Goal: Task Accomplishment & Management: Manage account settings

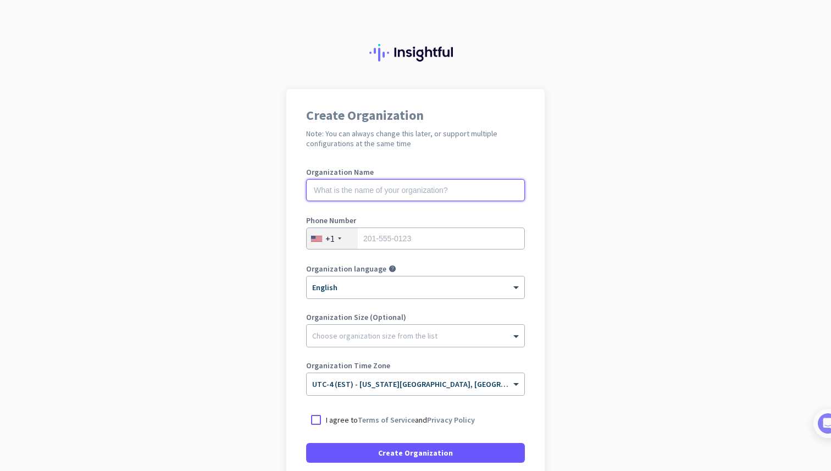
click at [370, 191] on input "text" at bounding box center [415, 190] width 219 height 22
type input "newww"
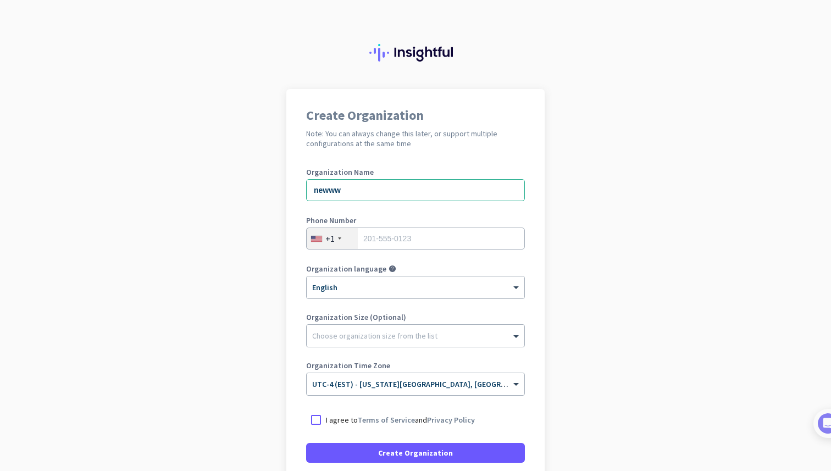
click at [338, 238] on div at bounding box center [339, 238] width 3 height 2
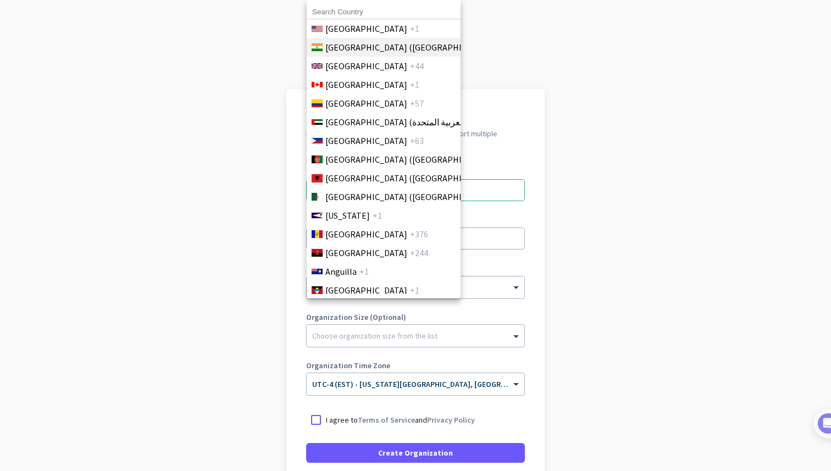
click at [499, 53] on span "+91" at bounding box center [506, 47] width 14 height 13
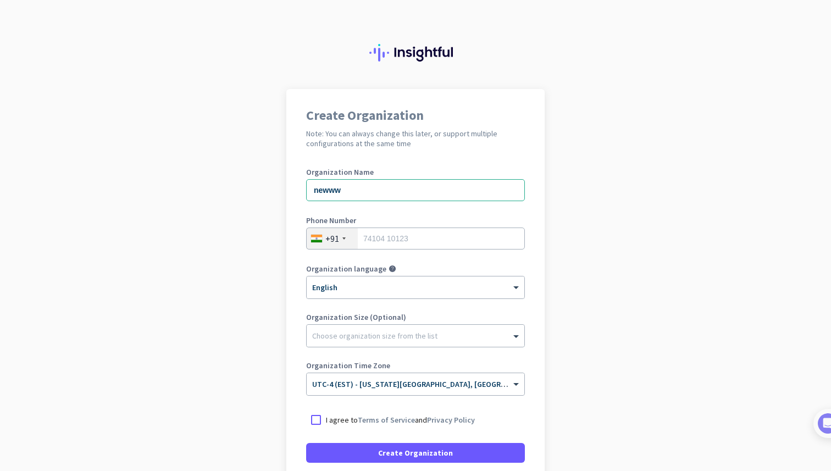
click at [341, 242] on div "+91" at bounding box center [332, 238] width 51 height 21
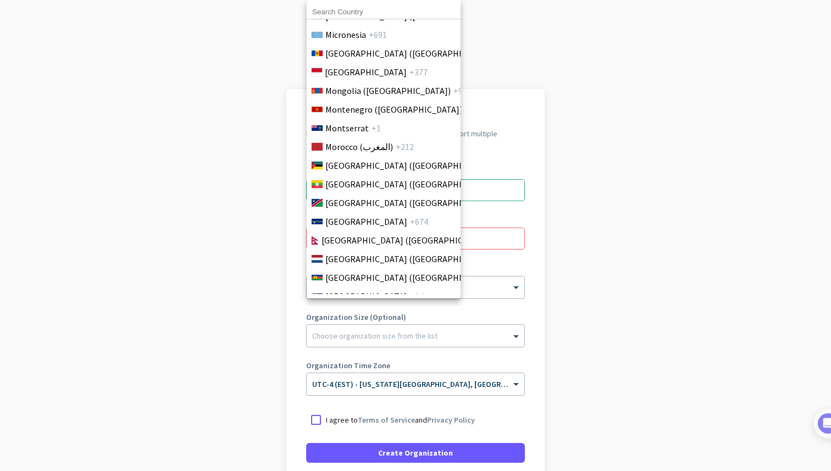
scroll to position [2708, 0]
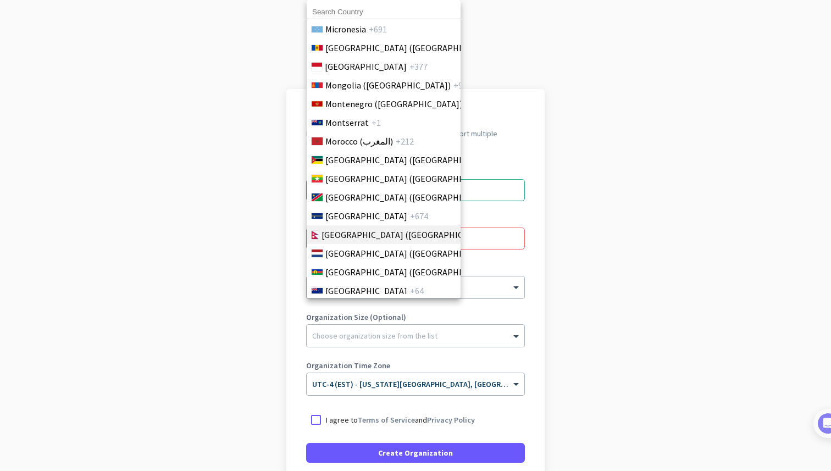
click at [343, 234] on span "[GEOGRAPHIC_DATA] ([GEOGRAPHIC_DATA])" at bounding box center [406, 234] width 171 height 13
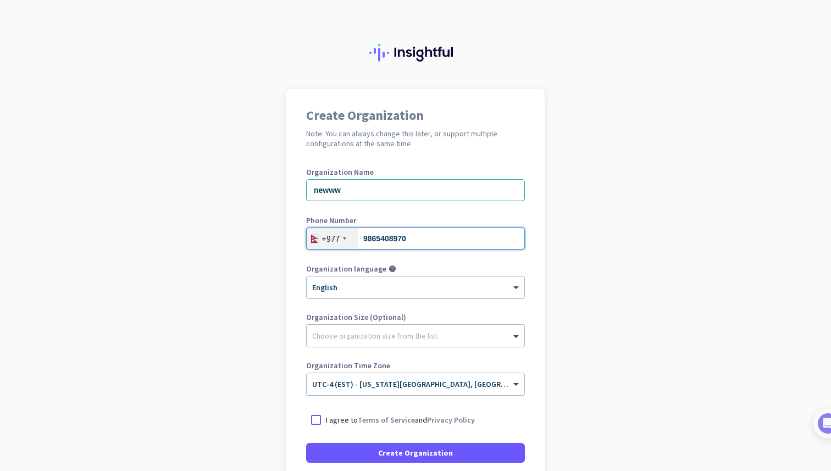
type input "9865408970"
click at [372, 337] on div at bounding box center [416, 332] width 218 height 11
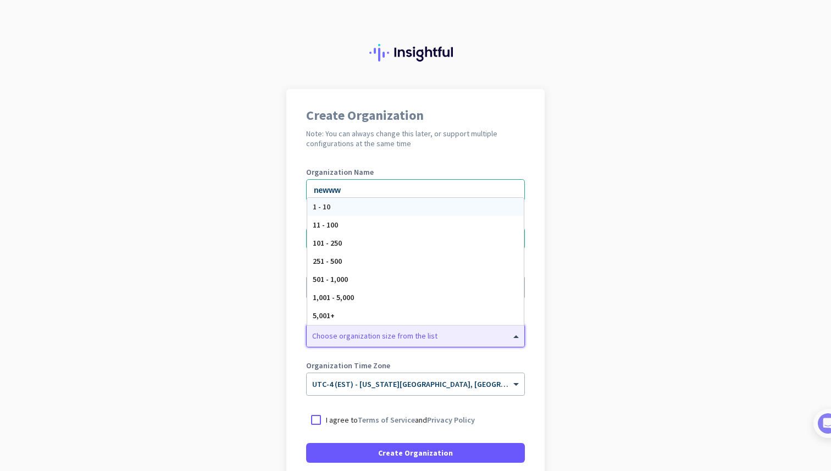
click at [331, 205] on div "1 - 10" at bounding box center [415, 207] width 216 height 18
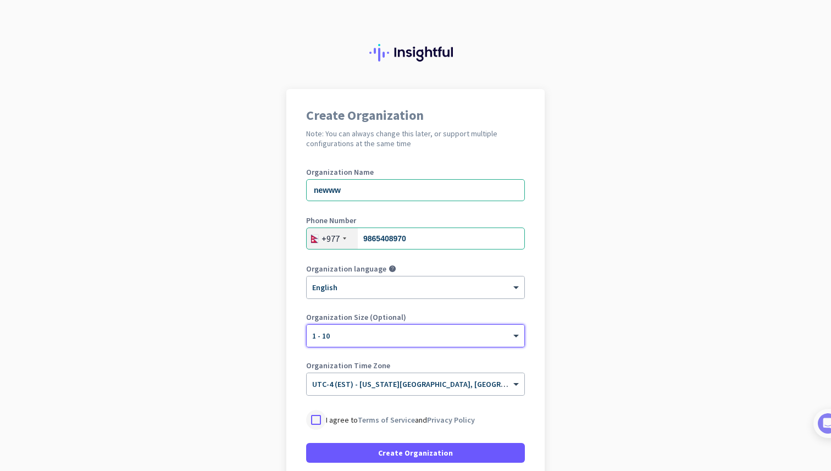
click at [315, 420] on div at bounding box center [316, 420] width 20 height 20
click at [358, 387] on span "UTC-4 (EST) - [US_STATE][GEOGRAPHIC_DATA], [GEOGRAPHIC_DATA], [GEOGRAPHIC_DATA]…" at bounding box center [503, 384] width 382 height 10
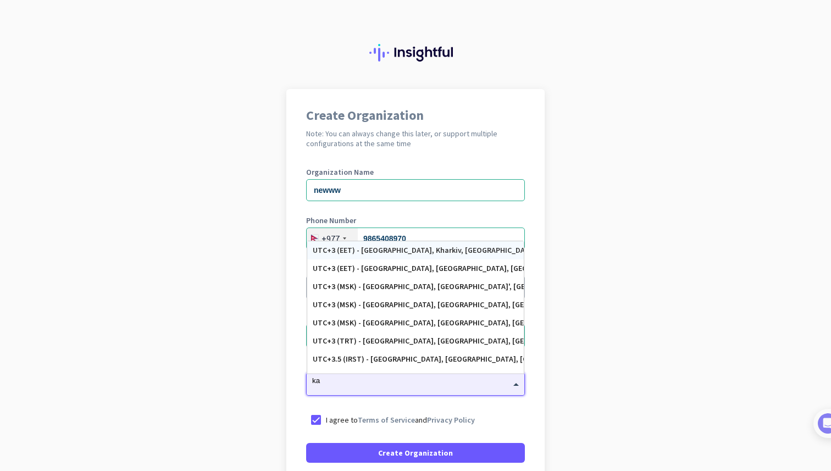
scroll to position [702, 0]
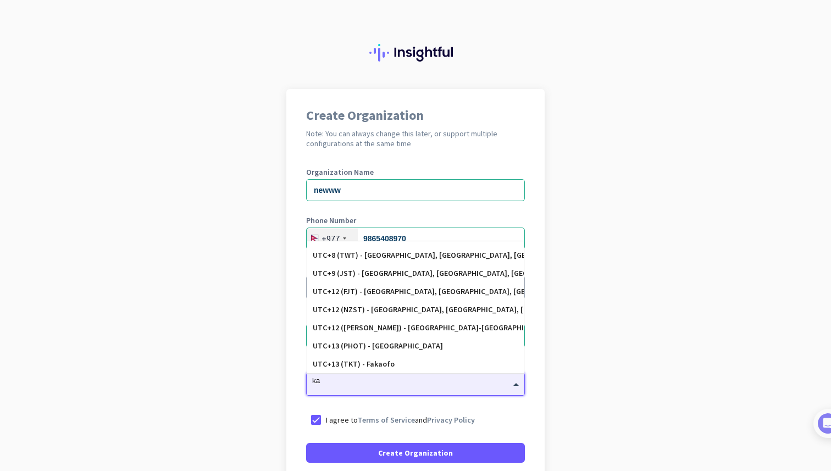
type input "kat"
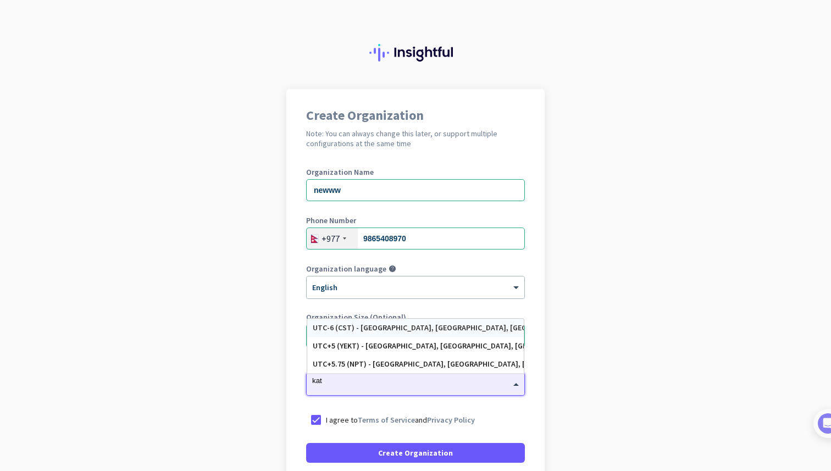
scroll to position [0, 0]
click at [380, 367] on div "UTC+5.75 (NPT) - [GEOGRAPHIC_DATA], [GEOGRAPHIC_DATA], [GEOGRAPHIC_DATA], [GEOG…" at bounding box center [415, 363] width 205 height 9
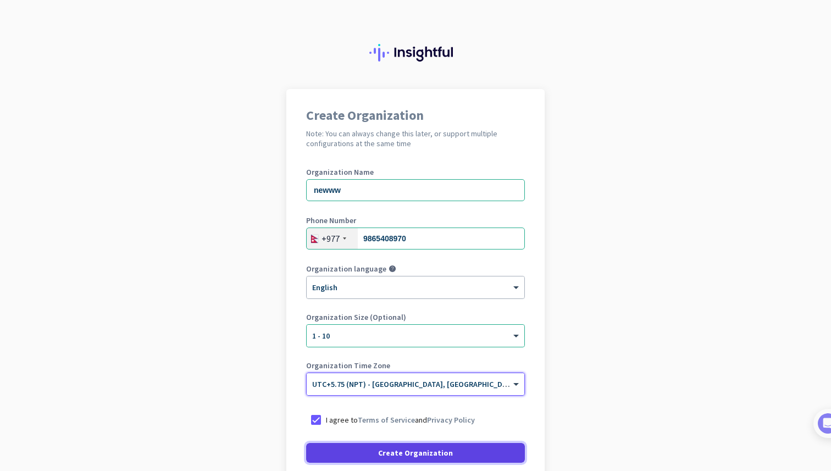
click at [355, 452] on span at bounding box center [415, 452] width 219 height 26
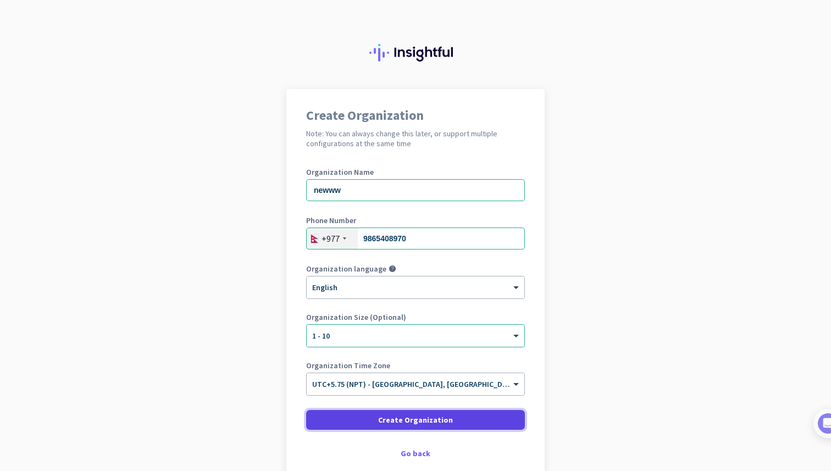
click at [391, 421] on span "Create Organization" at bounding box center [415, 419] width 75 height 11
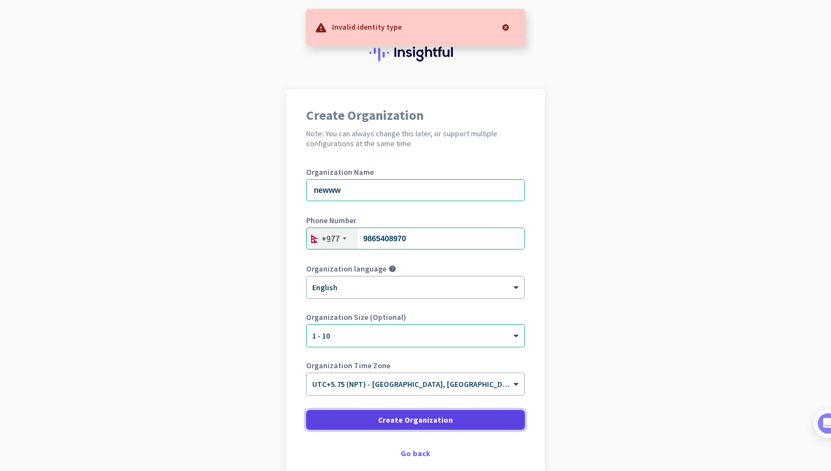
click at [391, 421] on span "Create Organization" at bounding box center [415, 419] width 75 height 11
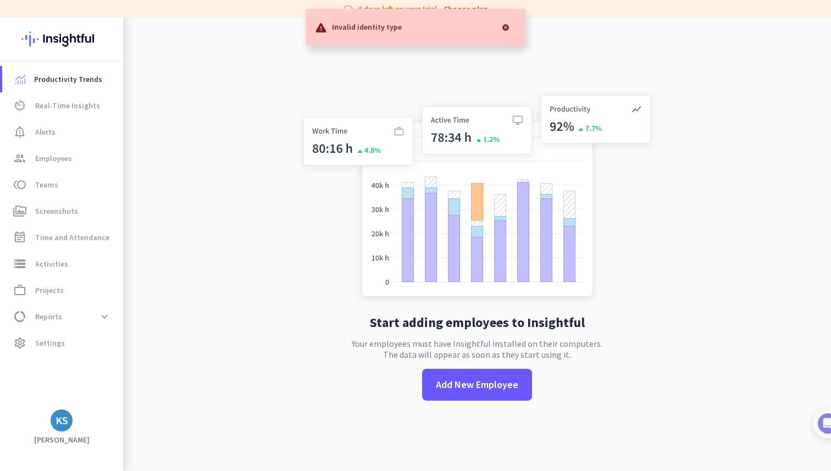
click at [255, 150] on app-no-employees "Start adding employees to Insightful Your employees must have Insightful instal…" at bounding box center [477, 253] width 708 height 471
click at [52, 339] on span "Settings" at bounding box center [50, 342] width 30 height 13
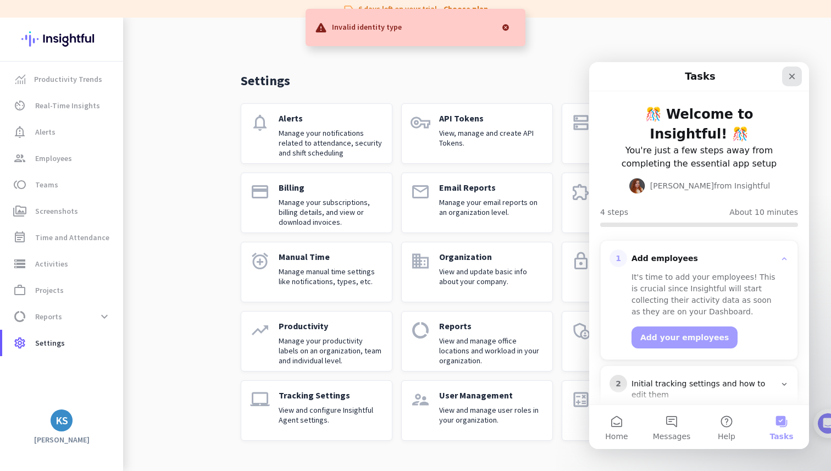
click at [795, 79] on icon "Close" at bounding box center [791, 76] width 9 height 9
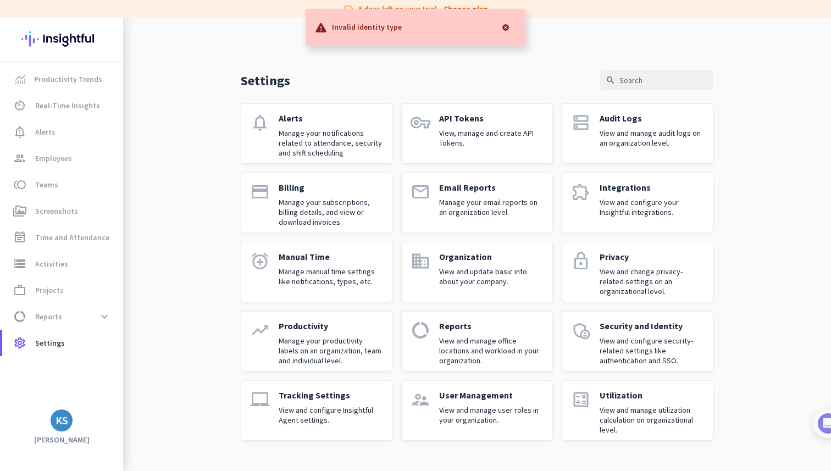
click at [642, 186] on p "Integrations" at bounding box center [651, 187] width 104 height 11
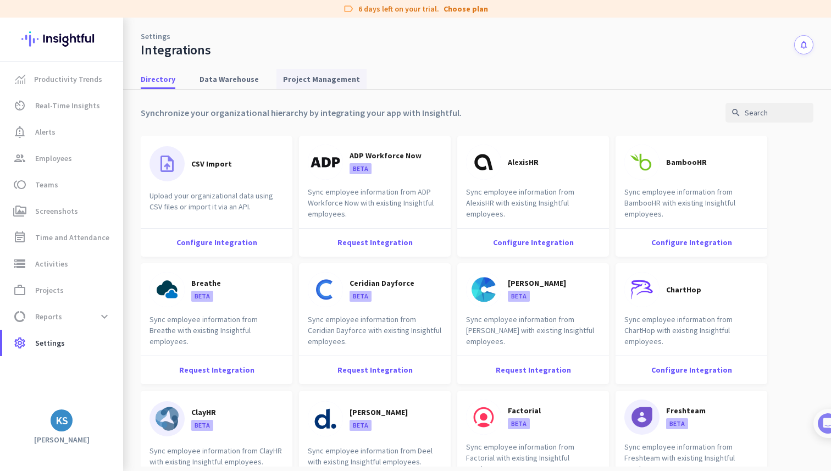
click at [304, 75] on span "Project Management" at bounding box center [321, 79] width 77 height 11
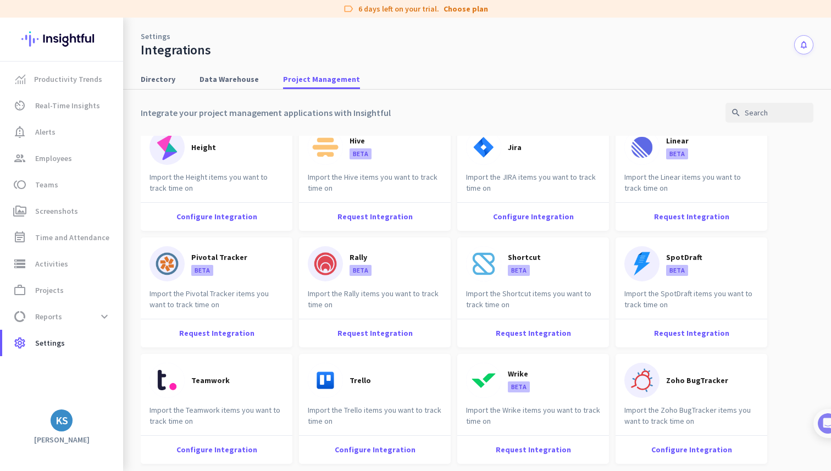
scroll to position [252, 0]
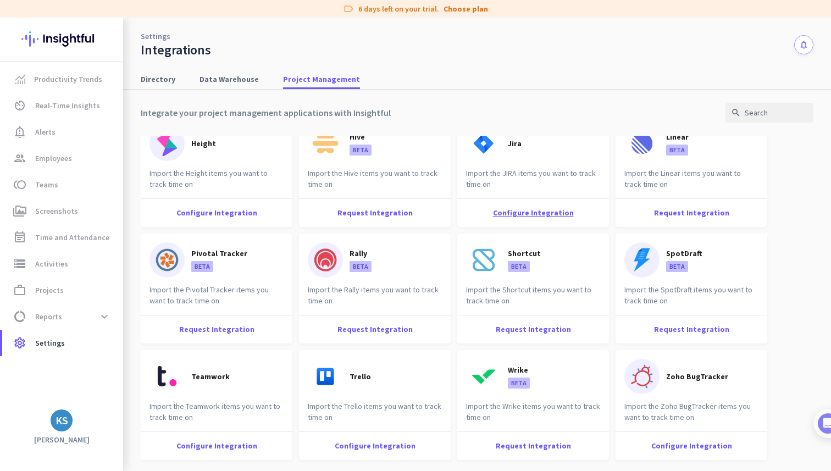
click at [518, 213] on div "Configure Integration" at bounding box center [533, 212] width 152 height 29
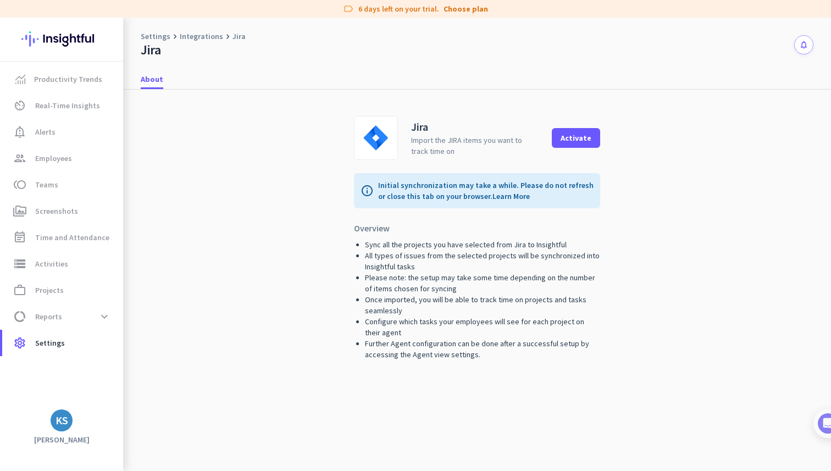
click at [694, 57] on div "Settings keyboard_arrow_right Integrations keyboard_arrow_right Jira Jira notif…" at bounding box center [477, 38] width 708 height 41
click at [584, 139] on div "Activate" at bounding box center [575, 138] width 31 height 8
click at [313, 344] on div "Jira Import the JIRA items you want to track time on cached info Initial synchr…" at bounding box center [477, 296] width 672 height 412
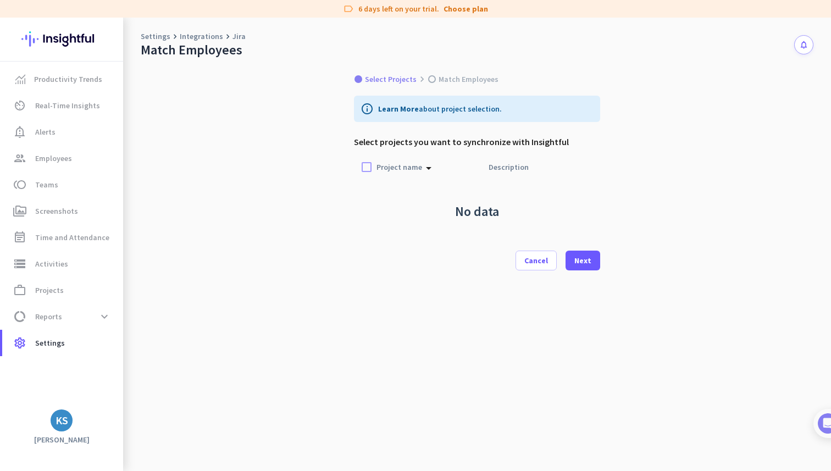
click at [248, 60] on div "Select Projects keyboard_arrow_right Match Employees info Learn More about proj…" at bounding box center [477, 264] width 708 height 413
click at [425, 168] on icon "arrow_drop_up" at bounding box center [428, 168] width 13 height 13
click at [392, 162] on p "Project name" at bounding box center [399, 167] width 46 height 11
click at [366, 166] on div at bounding box center [367, 167] width 20 height 20
click at [518, 166] on p "Description" at bounding box center [508, 167] width 40 height 11
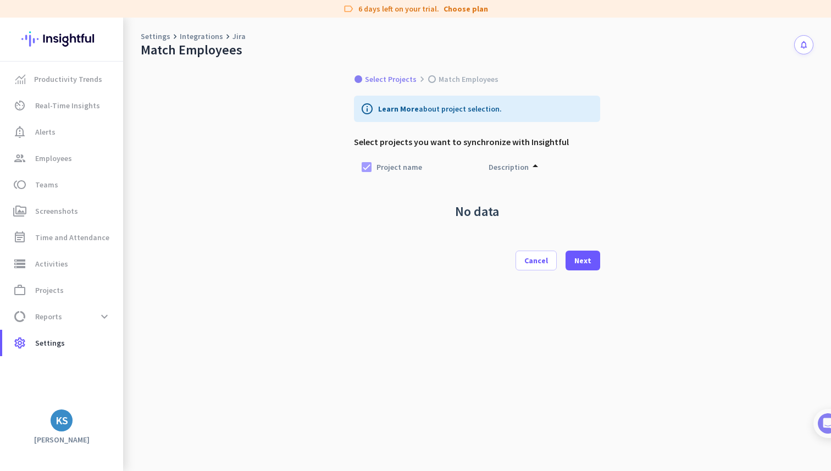
click at [524, 166] on p "Description" at bounding box center [508, 167] width 40 height 11
click at [583, 262] on div "Next" at bounding box center [582, 261] width 17 height 8
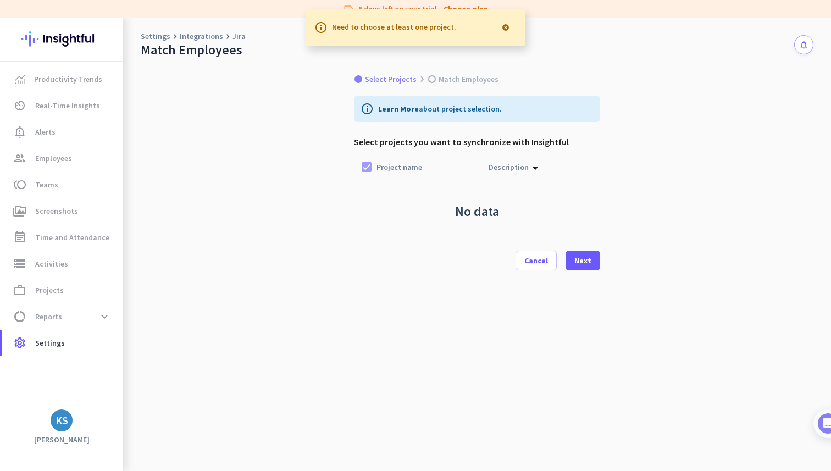
click at [525, 174] on div "Description arrow_drop_up" at bounding box center [544, 167] width 112 height 20
click at [523, 165] on p "Description" at bounding box center [508, 167] width 40 height 11
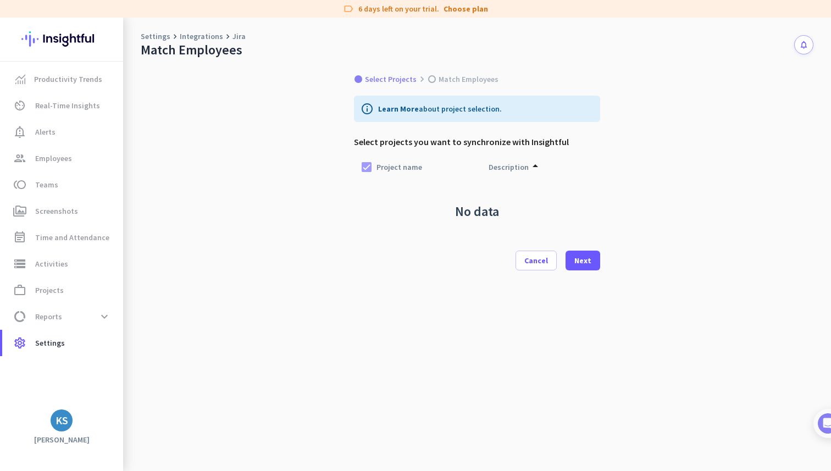
click at [381, 294] on div "info Learn More about project selection. Select projects you want to synchroniz…" at bounding box center [477, 262] width 246 height 361
click at [510, 166] on p "Description" at bounding box center [508, 167] width 40 height 11
